Goal: Check status: Check status

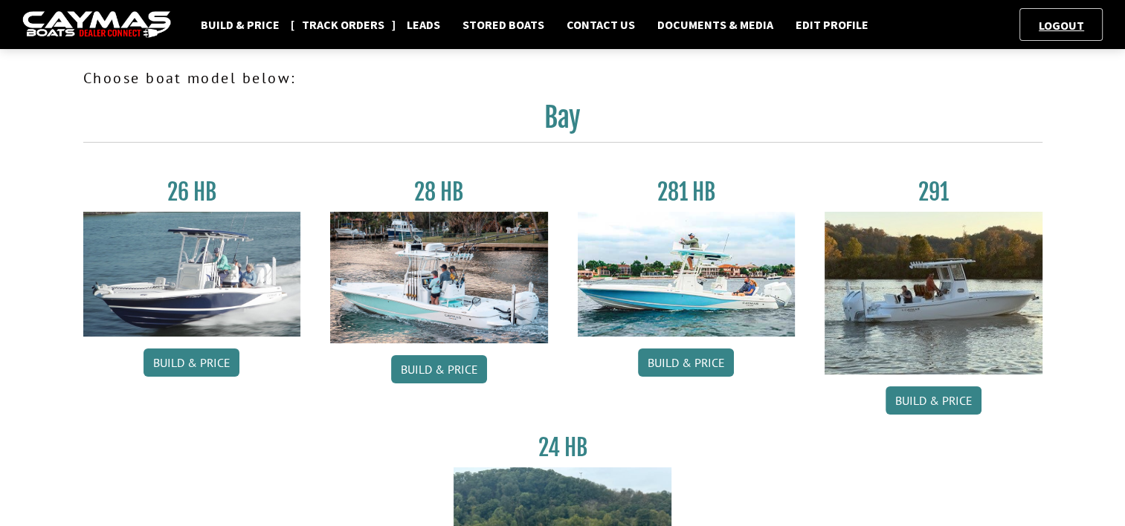
click at [344, 22] on link "Track Orders" at bounding box center [342, 24] width 97 height 19
